Goal: Information Seeking & Learning: Get advice/opinions

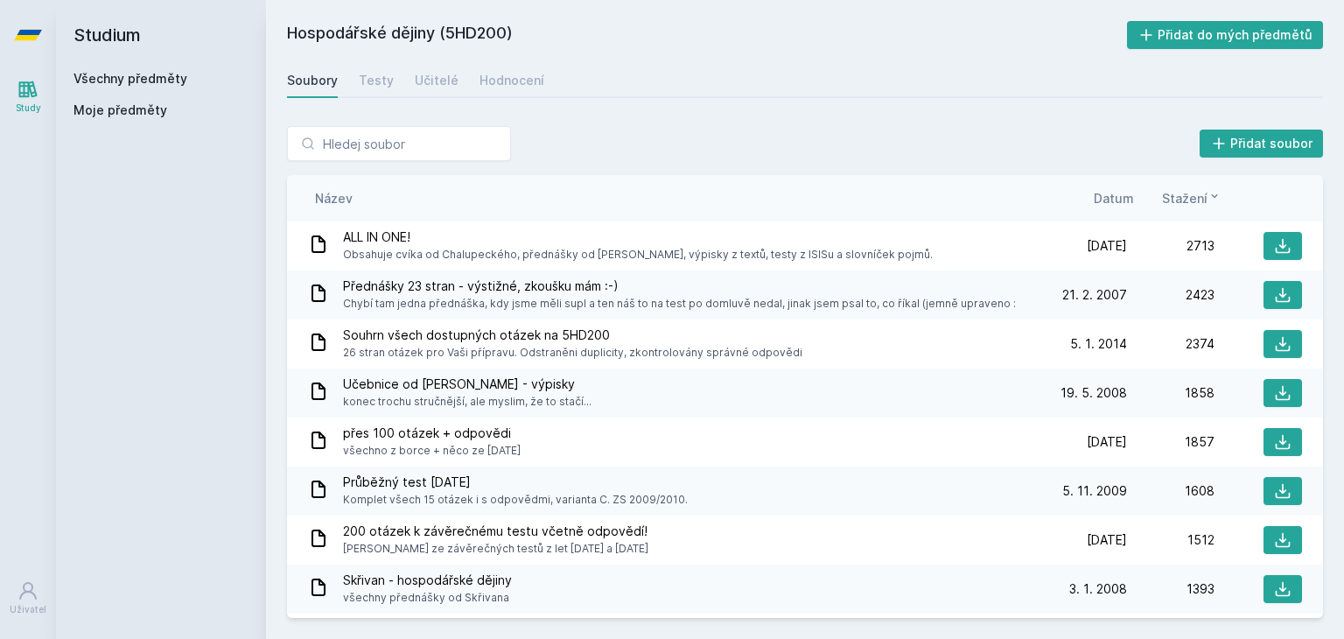
click at [140, 54] on h2 "Studium" at bounding box center [161, 35] width 175 height 70
click at [137, 68] on h2 "Studium" at bounding box center [161, 35] width 175 height 70
click at [137, 70] on div "Všechny předměty" at bounding box center [161, 79] width 175 height 18
click at [140, 74] on link "Všechny předměty" at bounding box center [131, 78] width 114 height 15
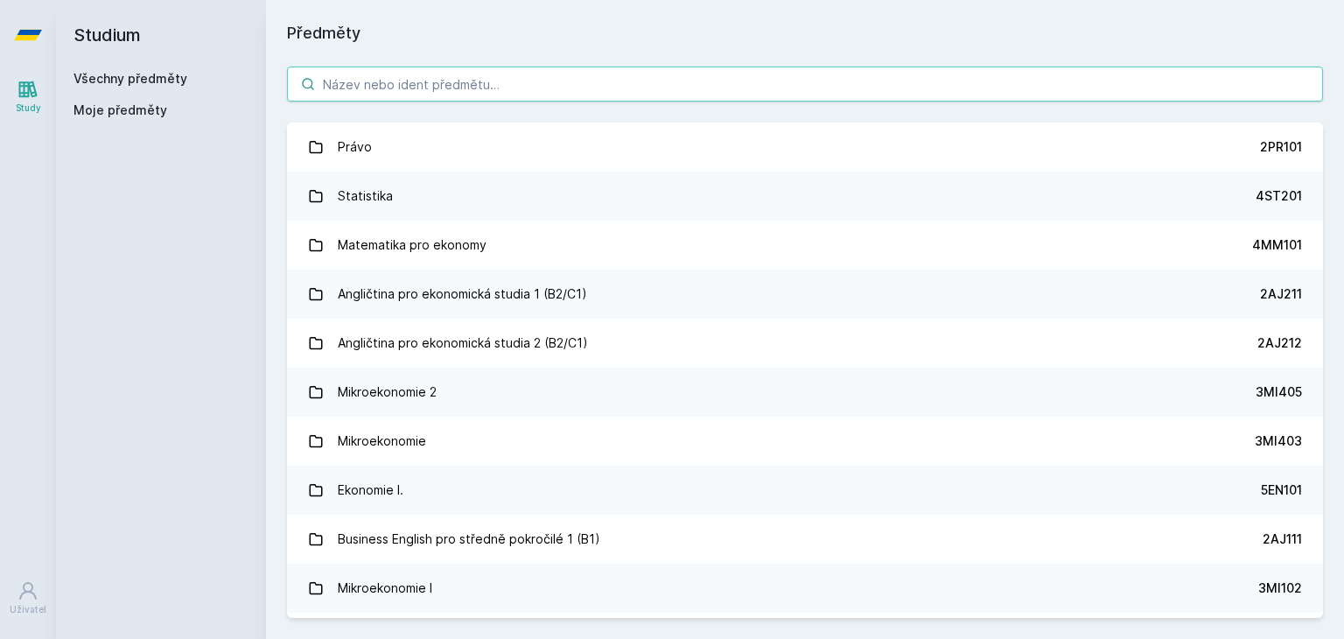
click at [399, 78] on input "search" at bounding box center [805, 84] width 1036 height 35
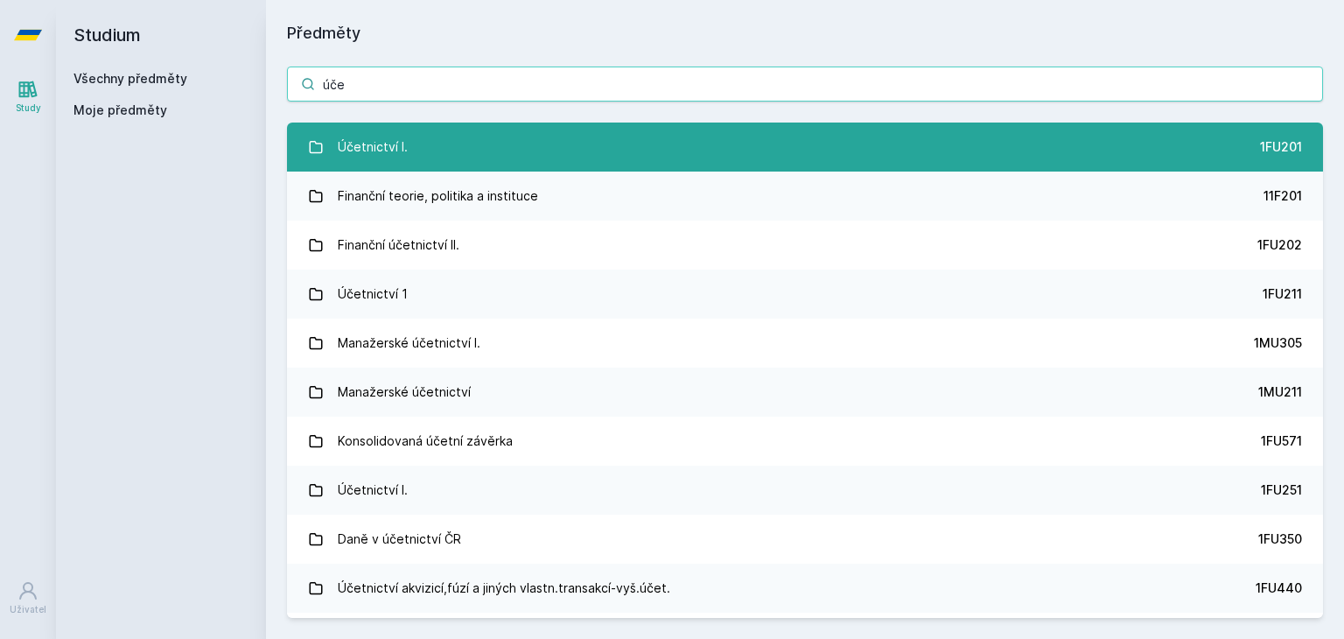
type input "úče"
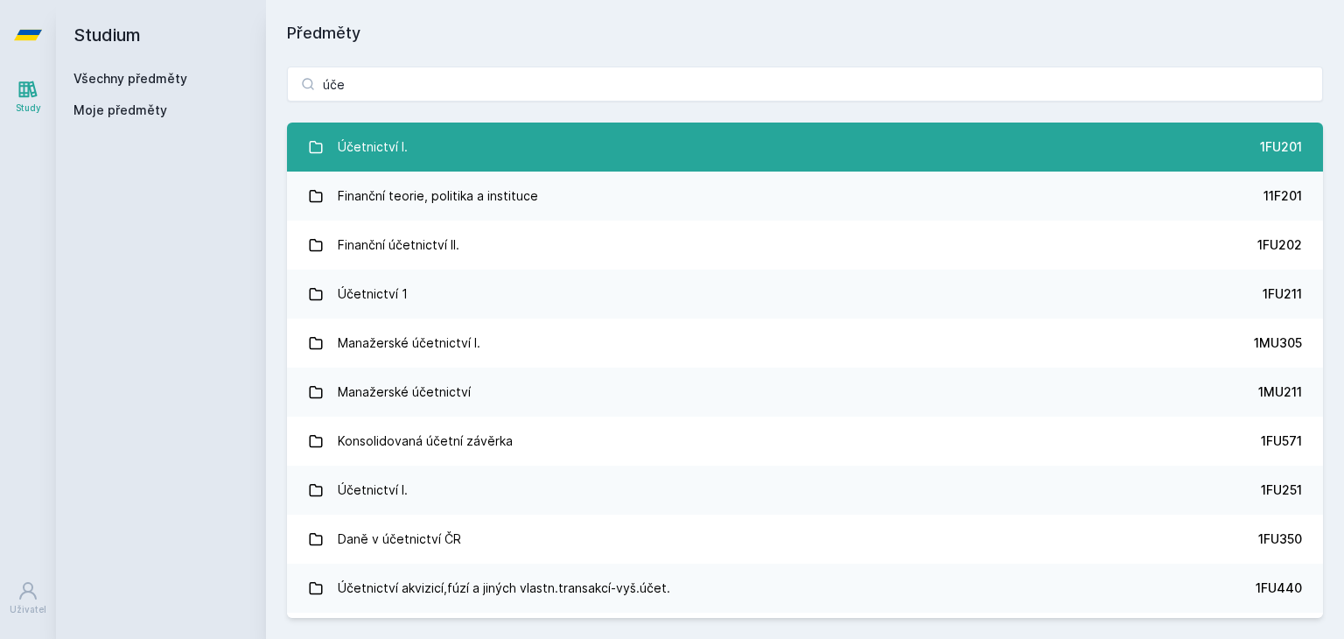
click at [432, 165] on link "Účetnictví I. 1FU201" at bounding box center [805, 147] width 1036 height 49
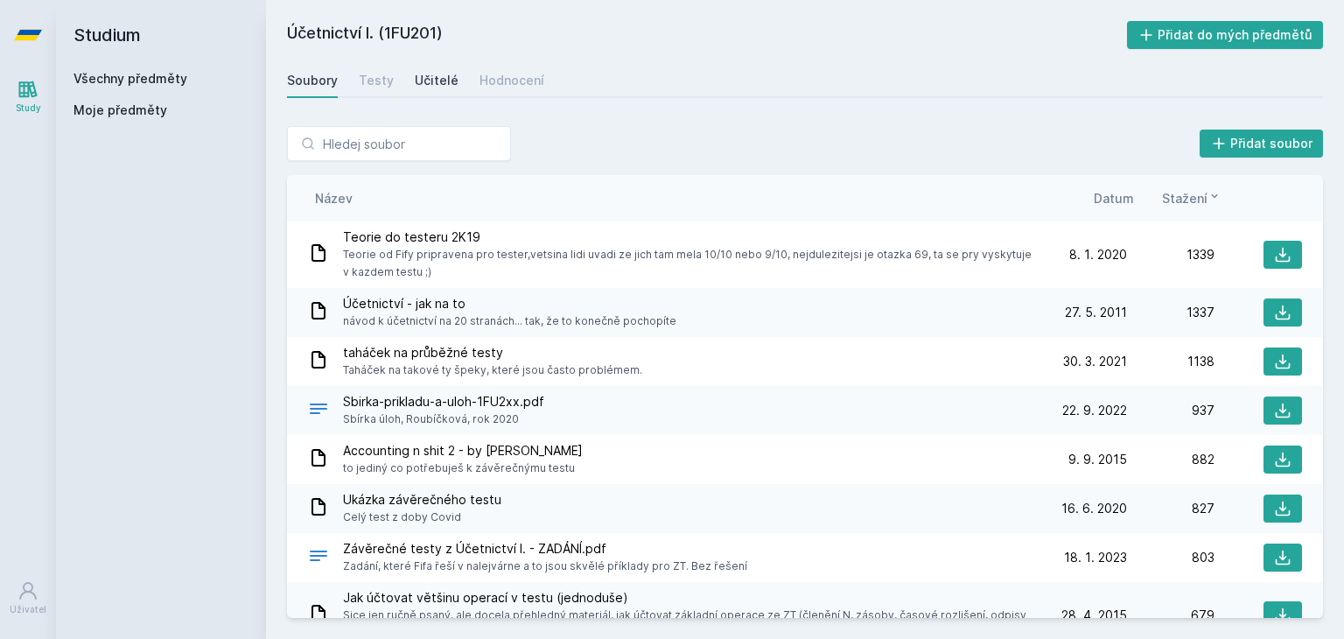
click at [424, 87] on div "Učitelé" at bounding box center [437, 81] width 44 height 18
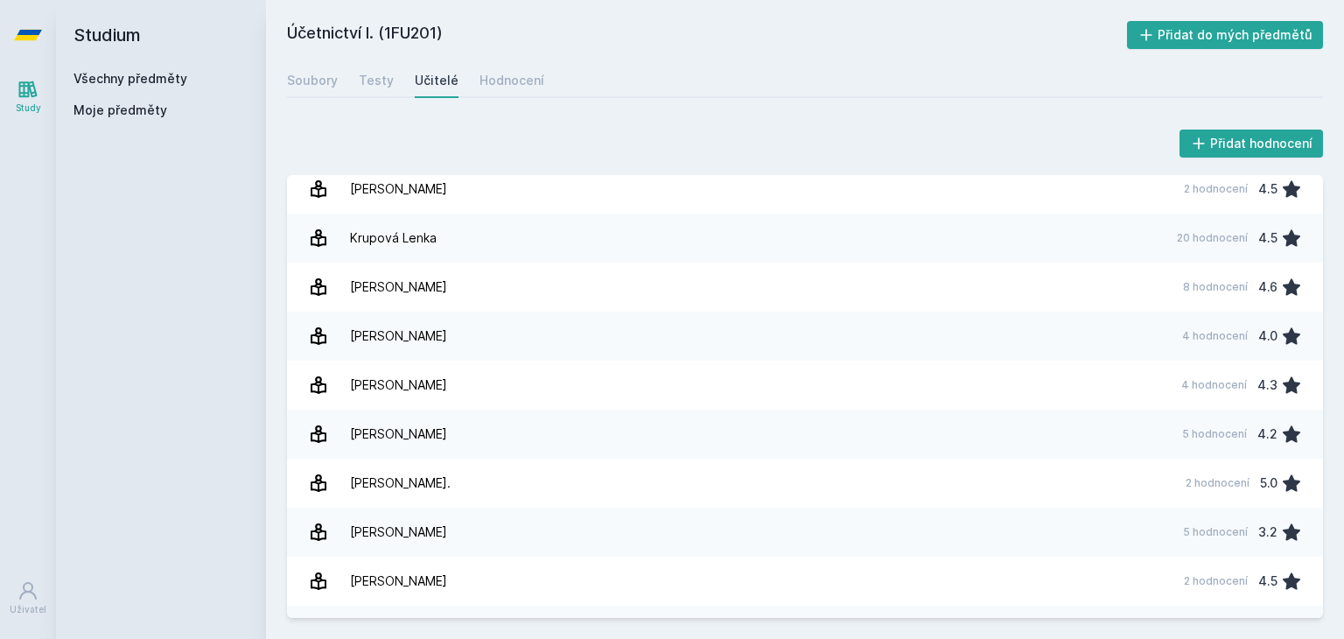
scroll to position [963, 0]
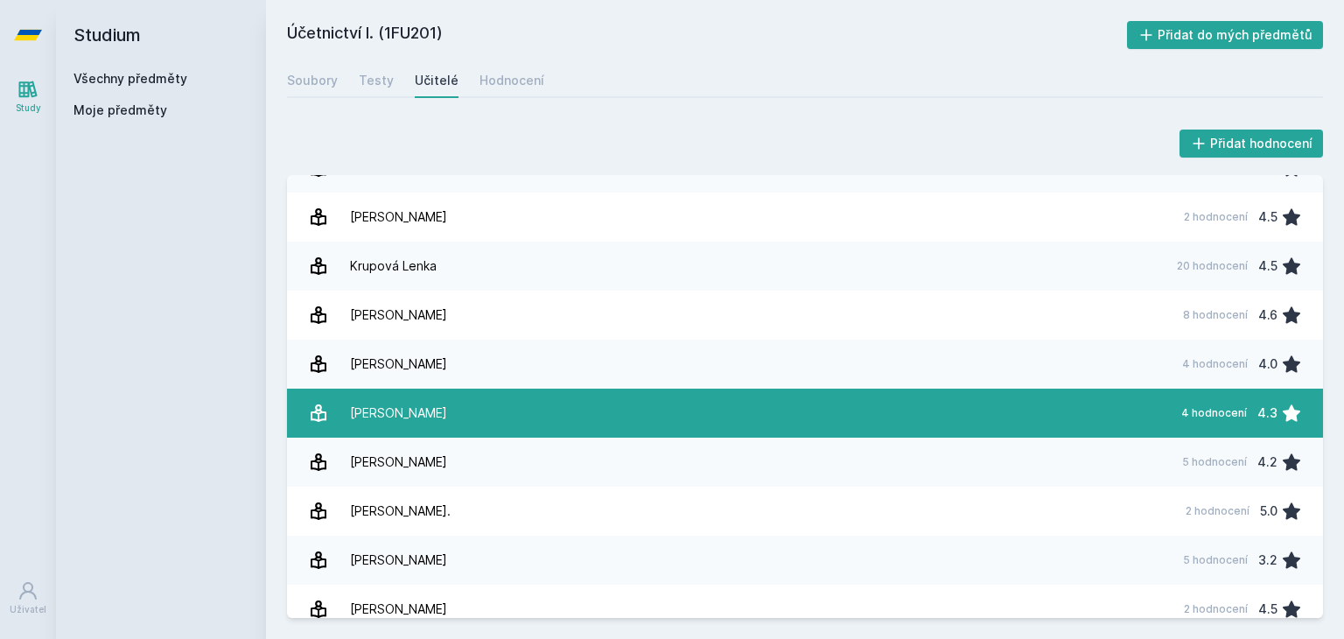
click at [453, 421] on link "[PERSON_NAME] 4 hodnocení 4.3" at bounding box center [805, 413] width 1036 height 49
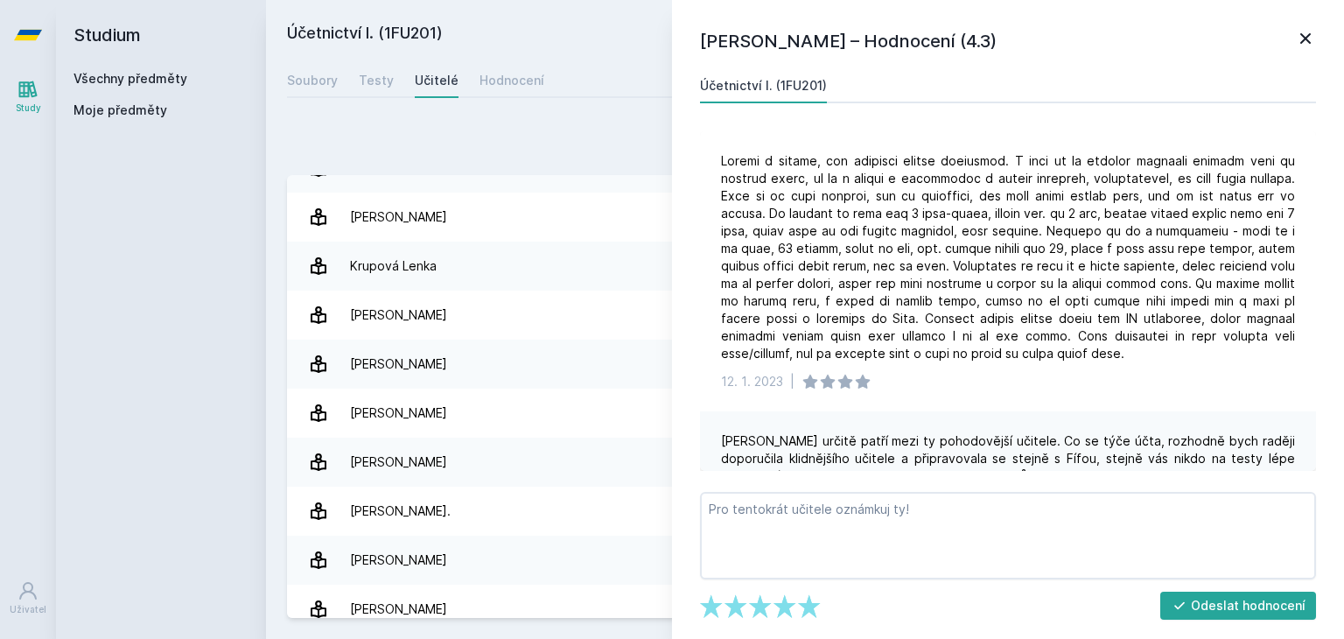
click at [672, 206] on div "[PERSON_NAME] – Hodnocení (4.3) Účetnictví I. (1FU201) [DATE] | [PERSON_NAME] u…" at bounding box center [1008, 319] width 672 height 639
click at [1316, 49] on div "[PERSON_NAME] – Hodnocení (4.3) Účetnictví I. (1FU201) [DATE] | [PERSON_NAME] u…" at bounding box center [1008, 319] width 672 height 639
click at [1302, 39] on icon at bounding box center [1305, 38] width 21 height 21
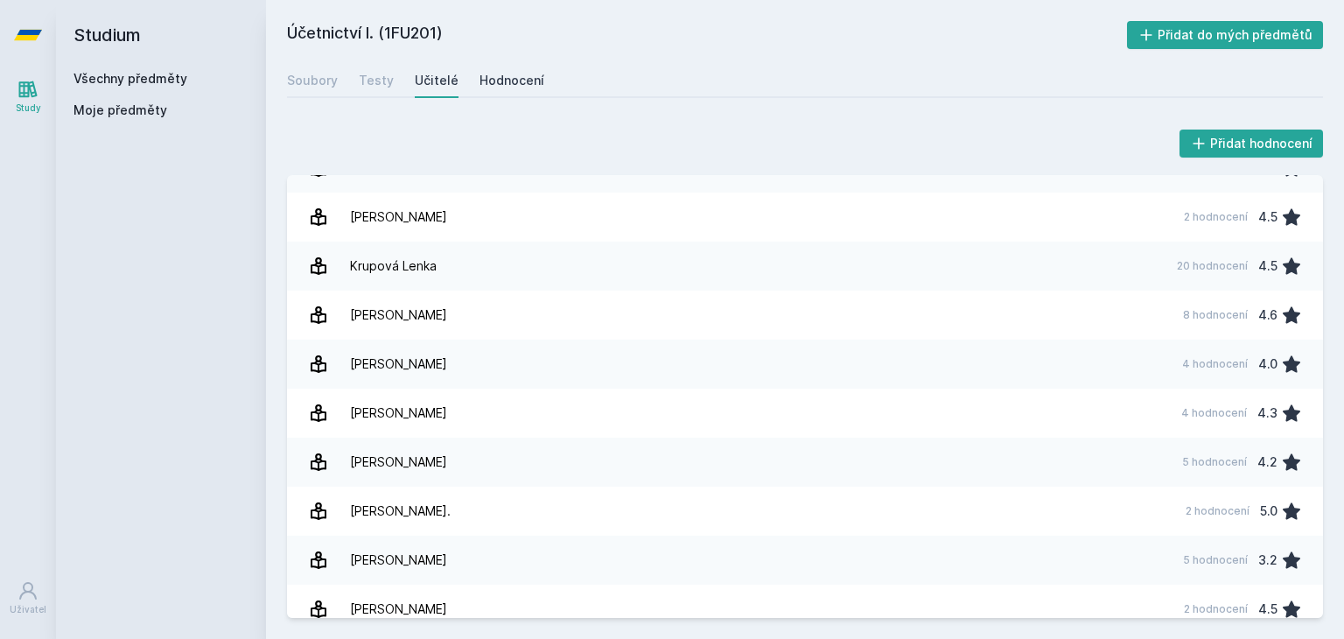
click at [507, 87] on div "Hodnocení" at bounding box center [512, 81] width 65 height 18
